Goal: Information Seeking & Learning: Learn about a topic

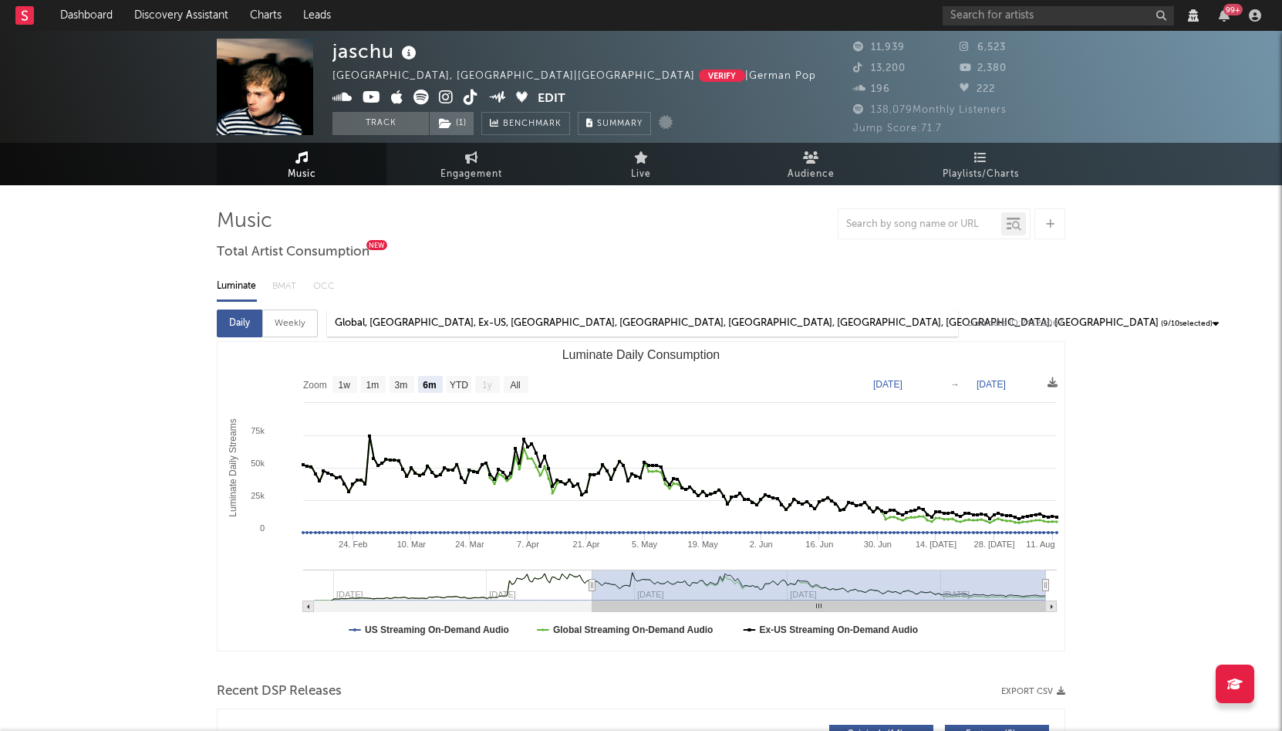
select select "View all"
select select "6m"
select select "View all"
click at [396, 99] on icon at bounding box center [397, 97] width 12 height 15
